Goal: Navigation & Orientation: Find specific page/section

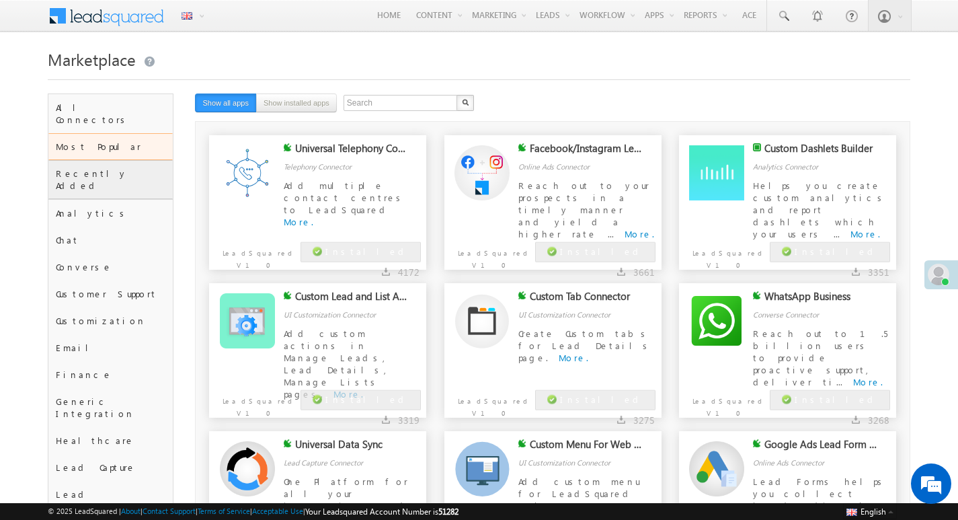
click at [99, 162] on div "Recently Added" at bounding box center [110, 179] width 124 height 39
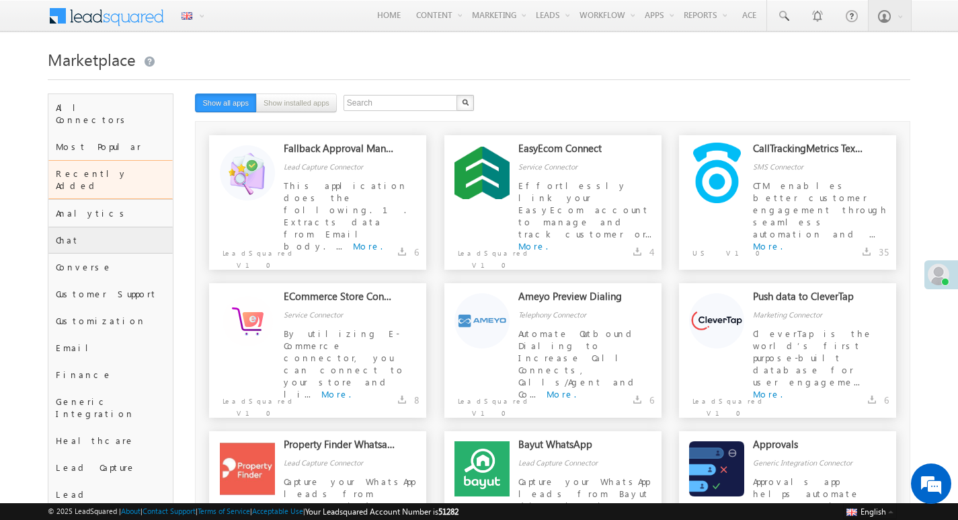
click at [78, 227] on div "Chat" at bounding box center [110, 240] width 124 height 27
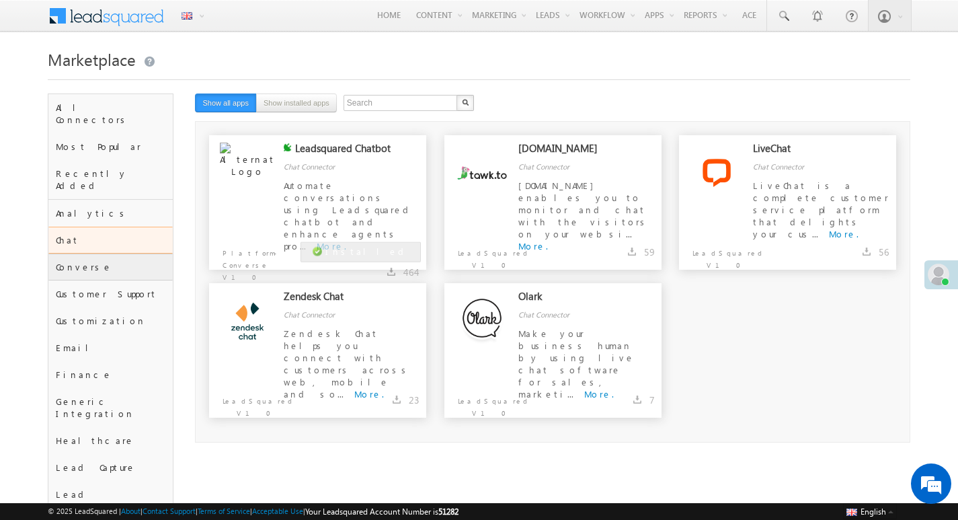
click at [84, 254] on div "Converse" at bounding box center [110, 267] width 124 height 27
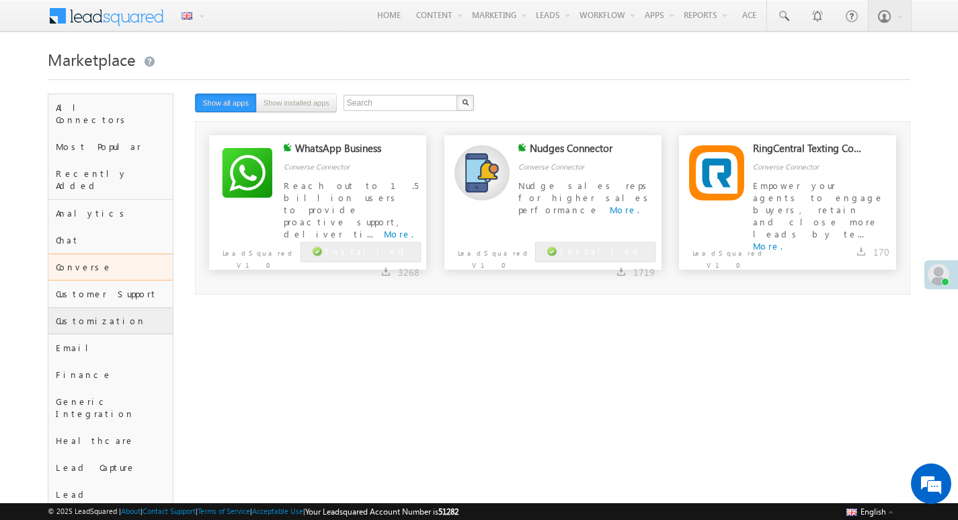
click at [93, 307] on div "Customization" at bounding box center [110, 320] width 124 height 27
